Goal: Communication & Community: Answer question/provide support

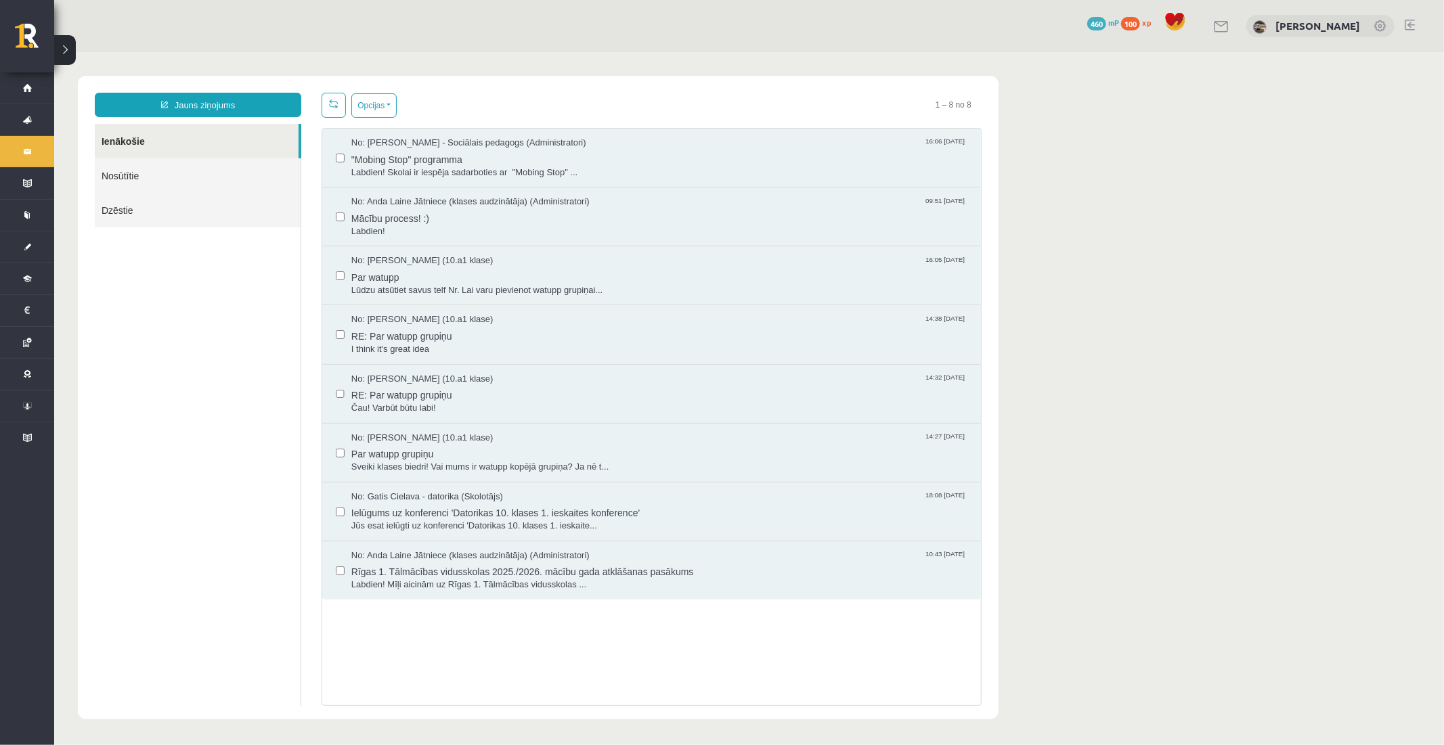
click at [188, 173] on link "Nosūtītie" at bounding box center [197, 175] width 206 height 35
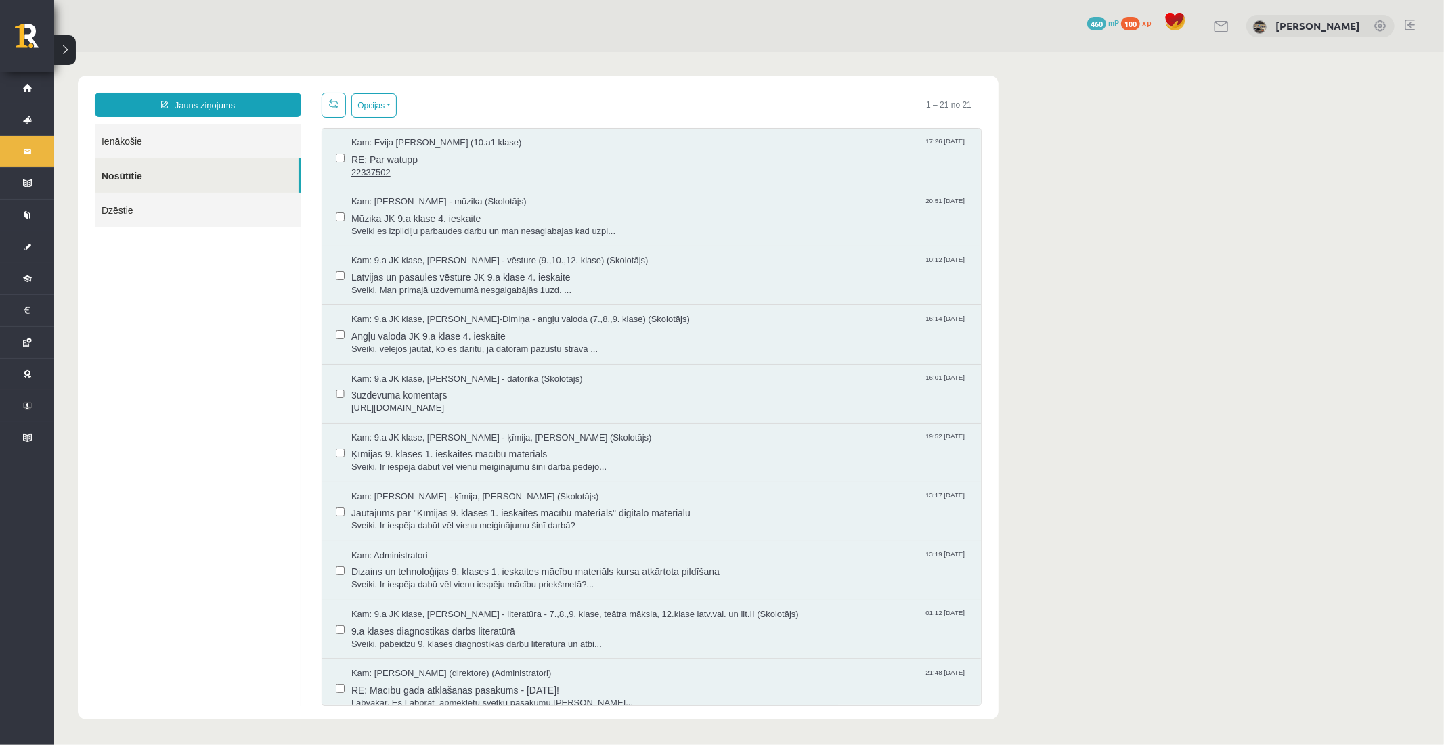
click at [396, 164] on span "RE: Par watupp" at bounding box center [659, 157] width 616 height 17
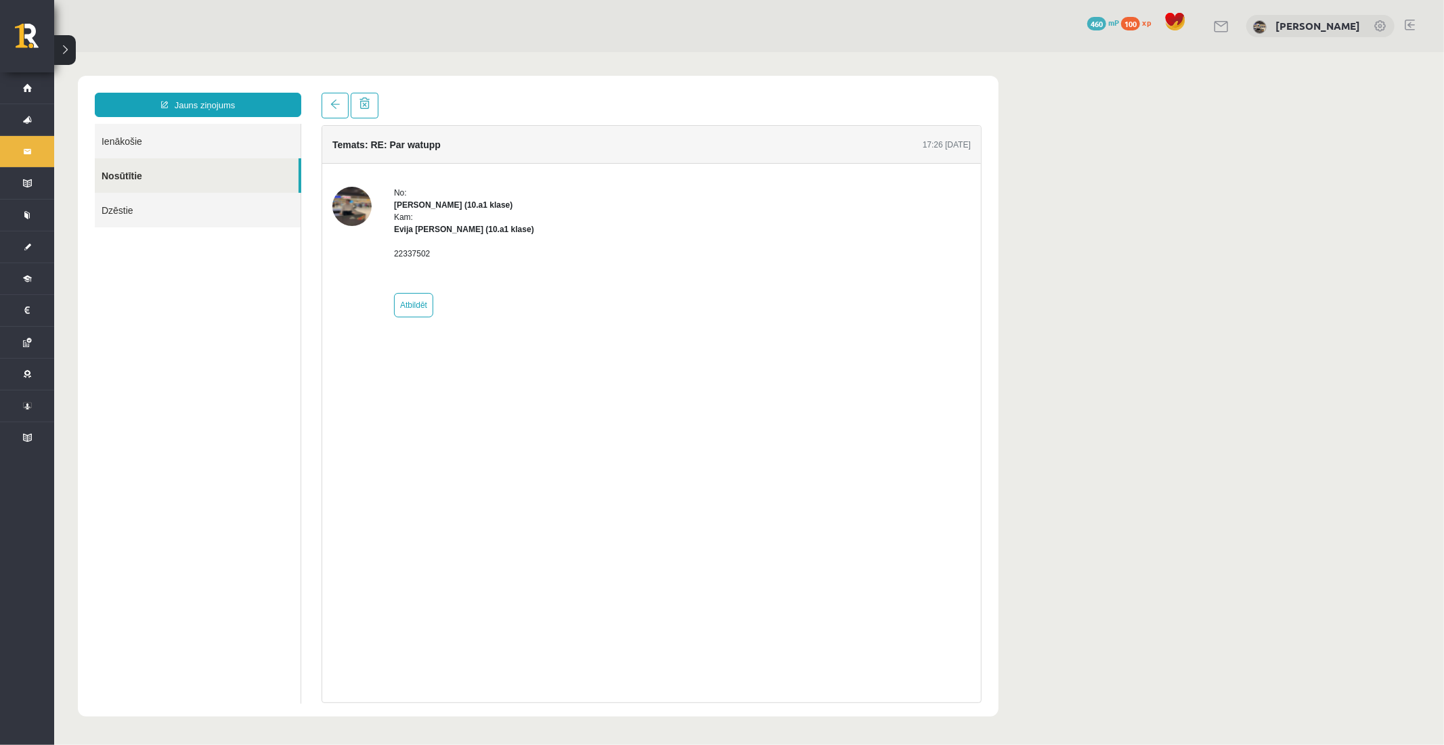
click at [184, 143] on link "Ienākošie" at bounding box center [197, 140] width 206 height 35
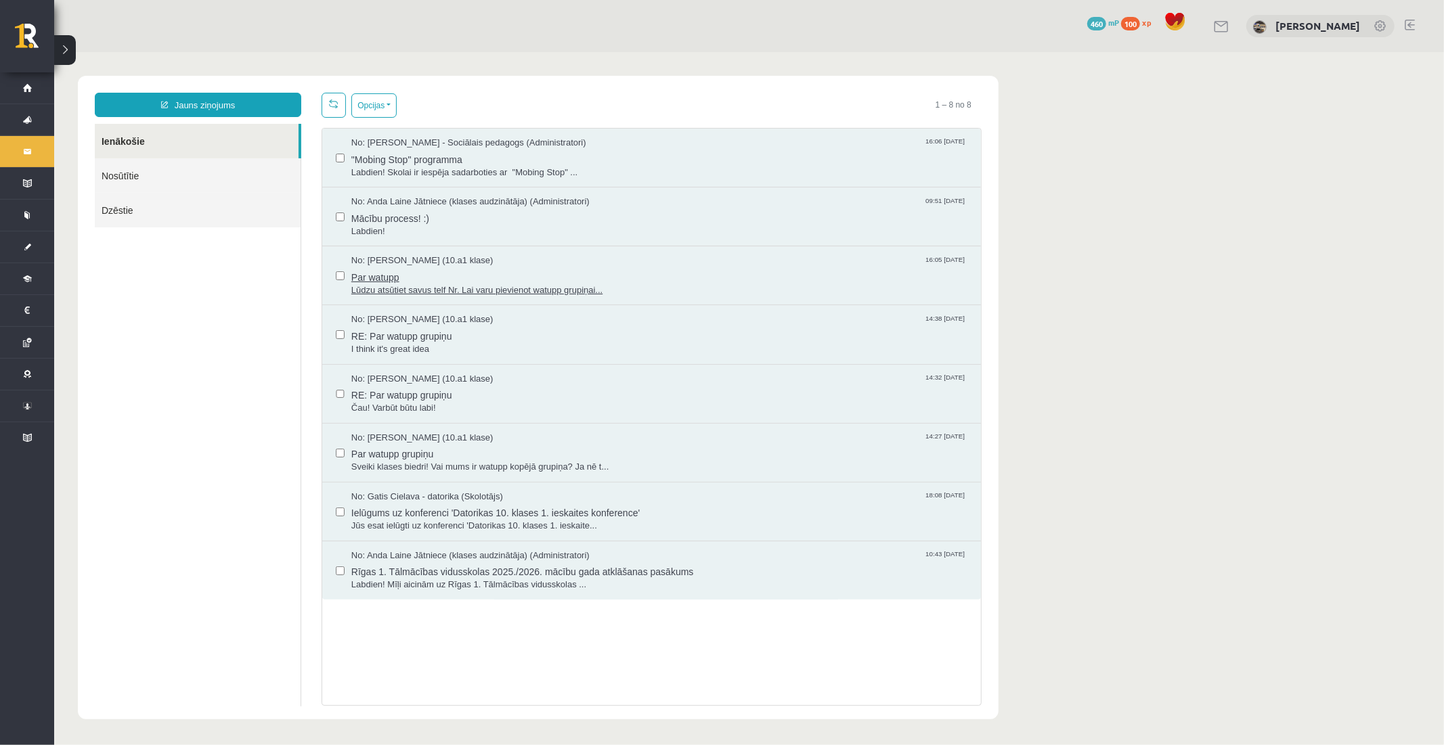
click at [573, 288] on span "Lūdzu atsūtiet savus telf Nr. Lai varu pievienot watupp grupiņai..." at bounding box center [659, 290] width 616 height 13
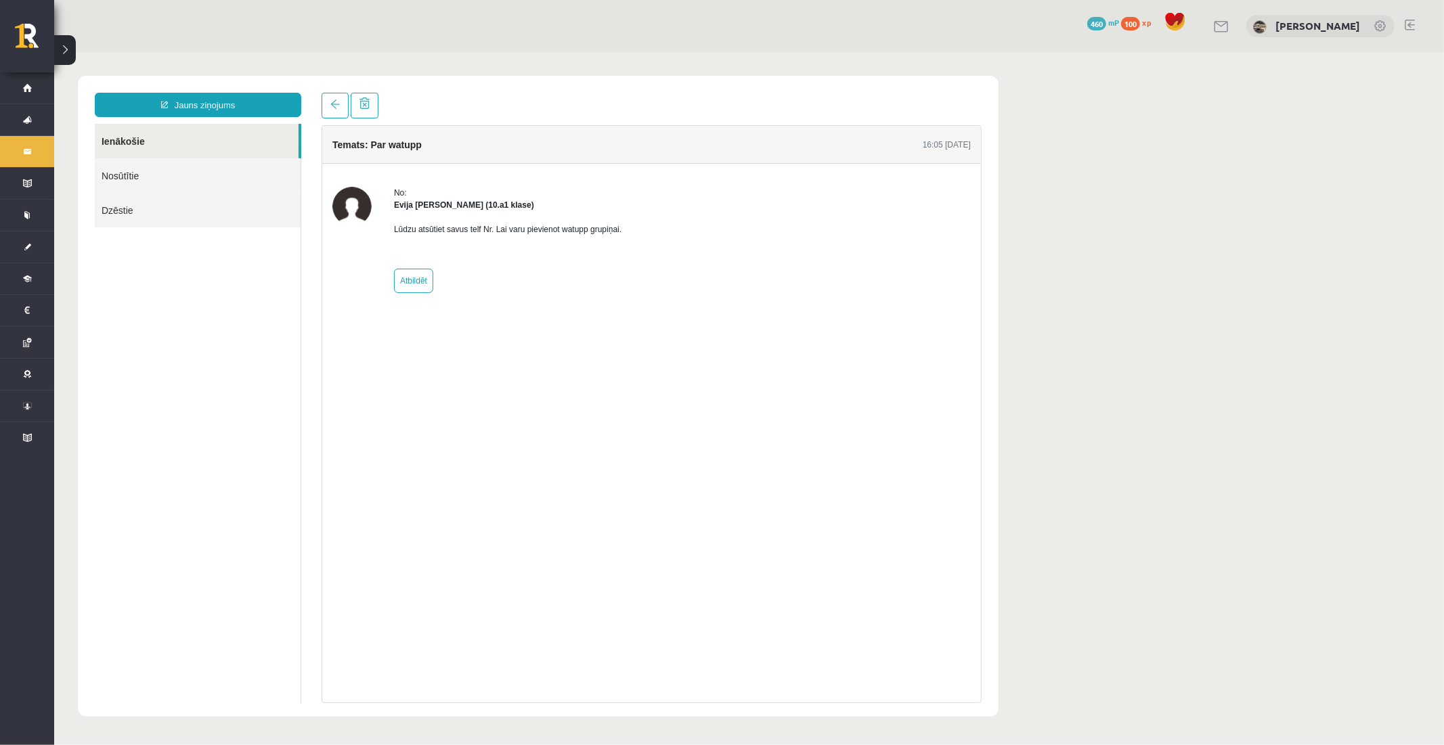
click at [443, 206] on strong "Evija [PERSON_NAME] (10.a1 klase)" at bounding box center [463, 204] width 140 height 9
click at [414, 231] on p "Lūdzu atsūtiet savus telf Nr. Lai varu pievienot watupp grupiņai." at bounding box center [506, 229] width 227 height 12
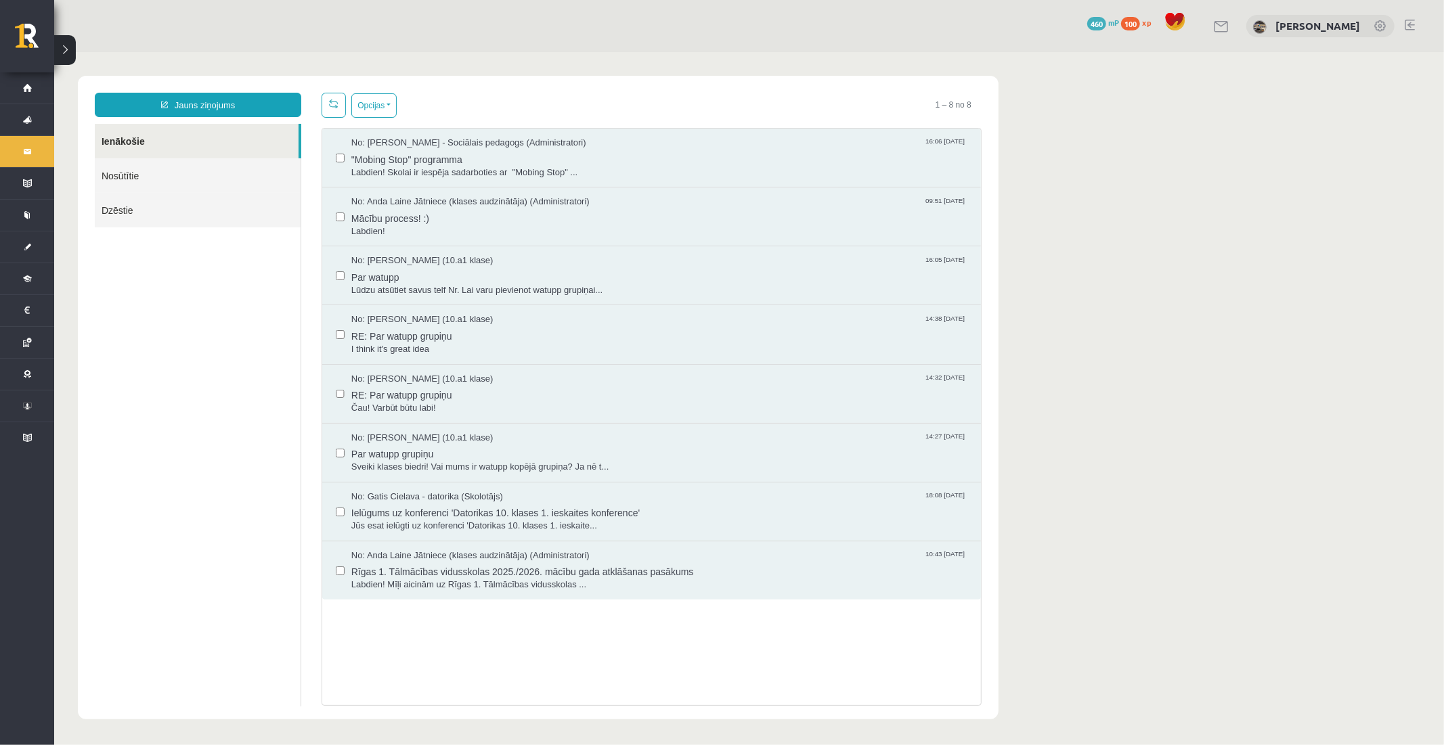
click at [204, 178] on link "Nosūtītie" at bounding box center [197, 175] width 206 height 35
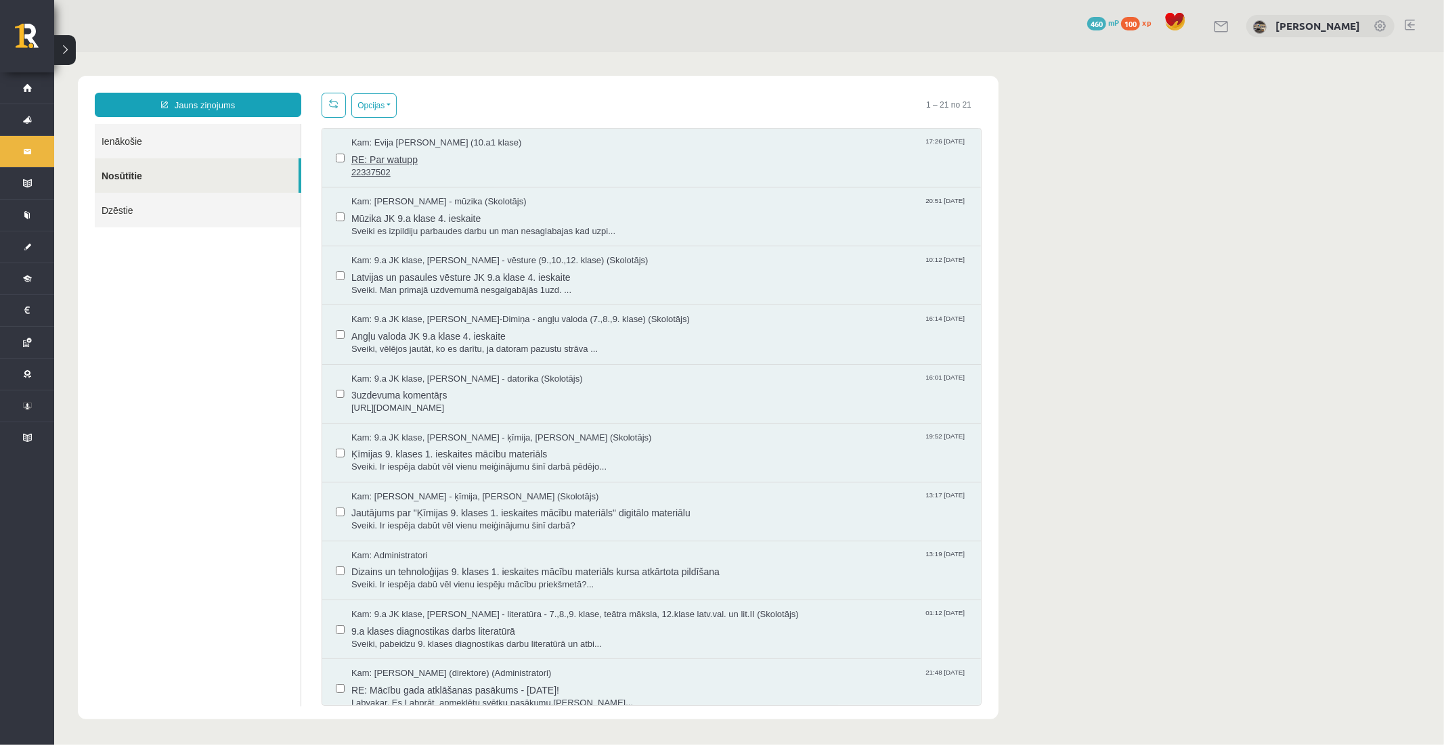
click at [406, 171] on span "22337502" at bounding box center [659, 172] width 616 height 13
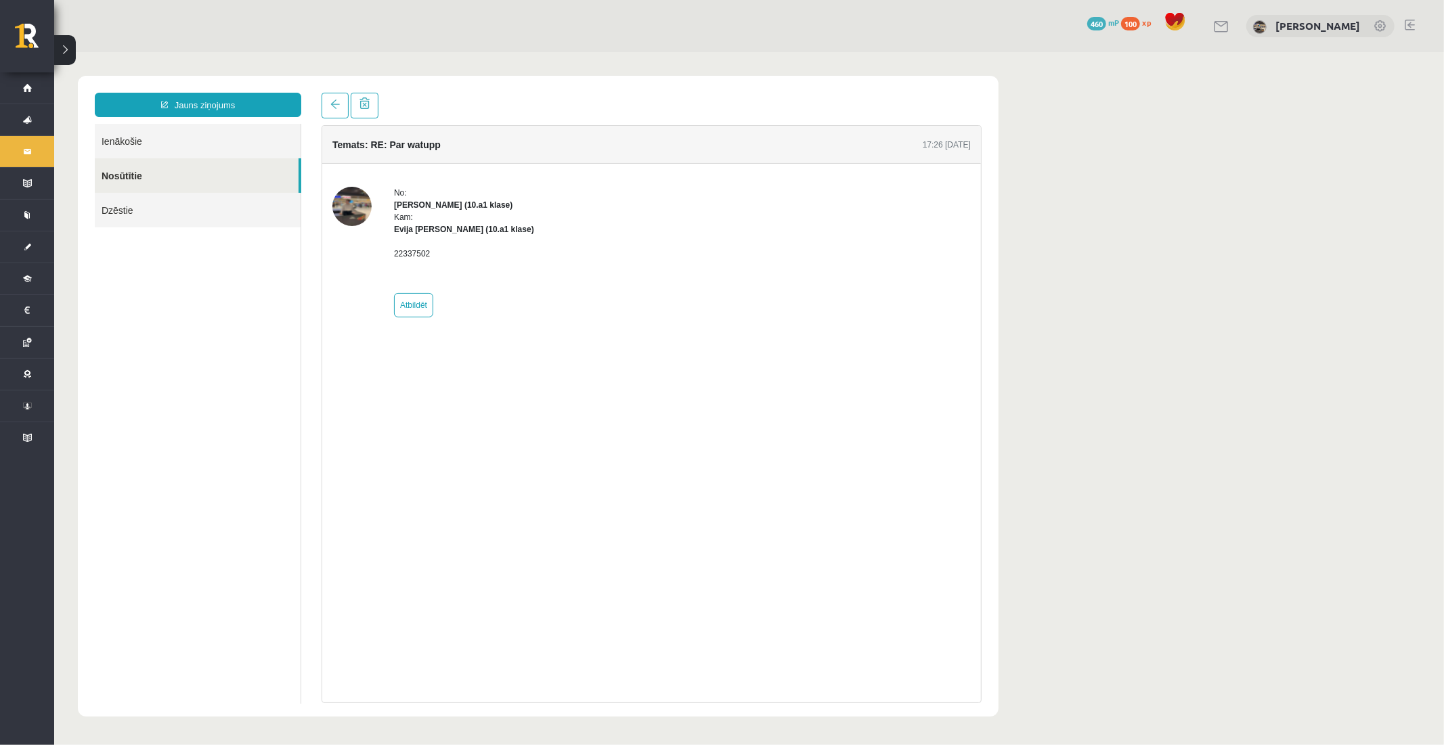
click at [420, 230] on strong "Evija [PERSON_NAME] (10.a1 klase)" at bounding box center [463, 228] width 140 height 9
